Goal: Task Accomplishment & Management: Manage account settings

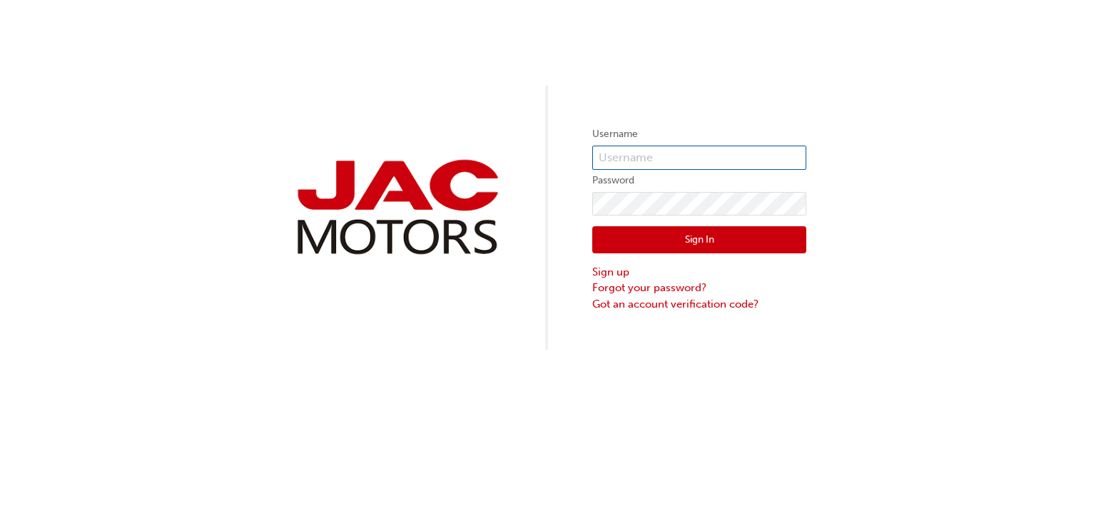
click at [617, 156] on input "text" at bounding box center [699, 158] width 214 height 24
click at [446, 189] on img at bounding box center [397, 207] width 214 height 106
click at [678, 155] on input "text" at bounding box center [699, 158] width 214 height 24
click at [615, 286] on link "Forgot your password?" at bounding box center [699, 288] width 214 height 16
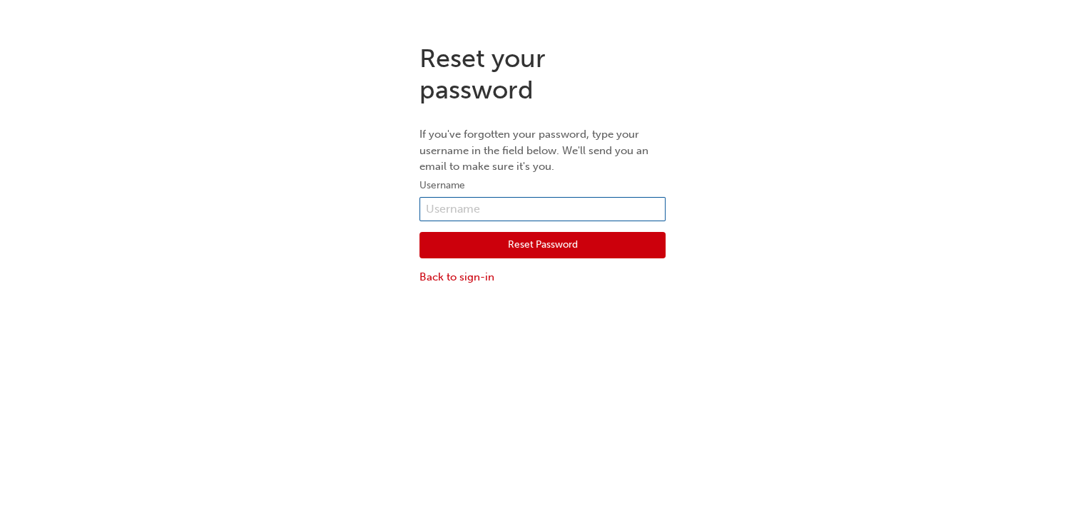
click at [489, 210] on input "text" at bounding box center [543, 209] width 246 height 24
type input "[PERSON_NAME][EMAIL_ADDRESS][PERSON_NAME][DOMAIN_NAME]"
click at [542, 252] on button "Reset Password" at bounding box center [543, 245] width 246 height 27
